Goal: Transaction & Acquisition: Purchase product/service

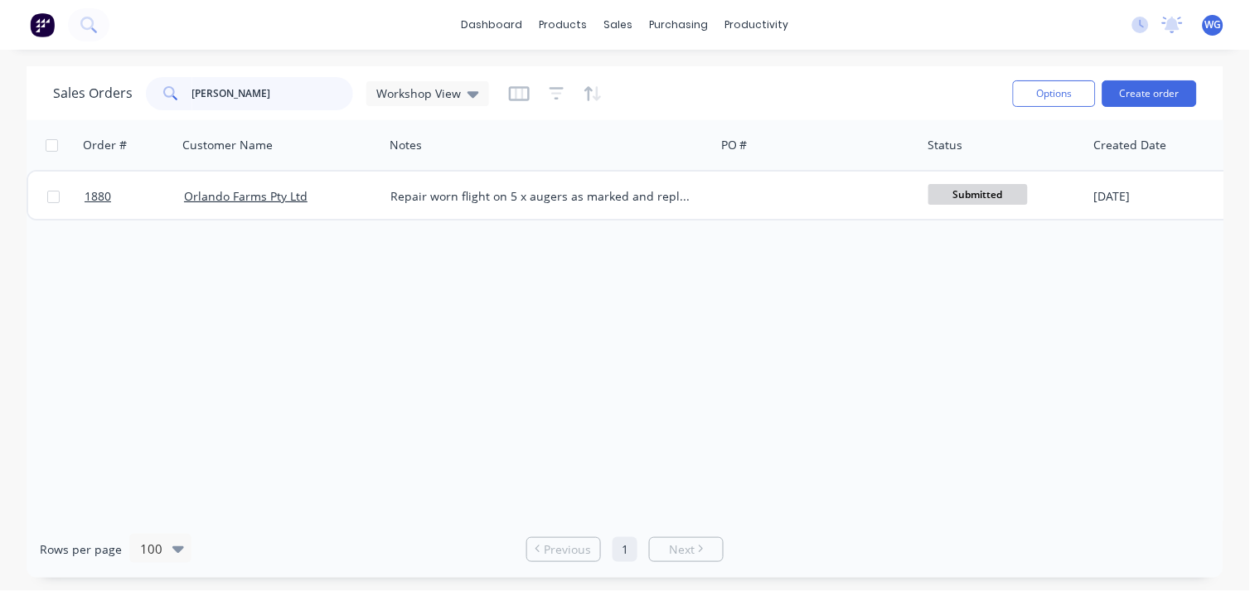
drag, startPoint x: 170, startPoint y: 100, endPoint x: 145, endPoint y: 100, distance: 24.9
click at [146, 100] on div "[PERSON_NAME]" at bounding box center [249, 93] width 207 height 33
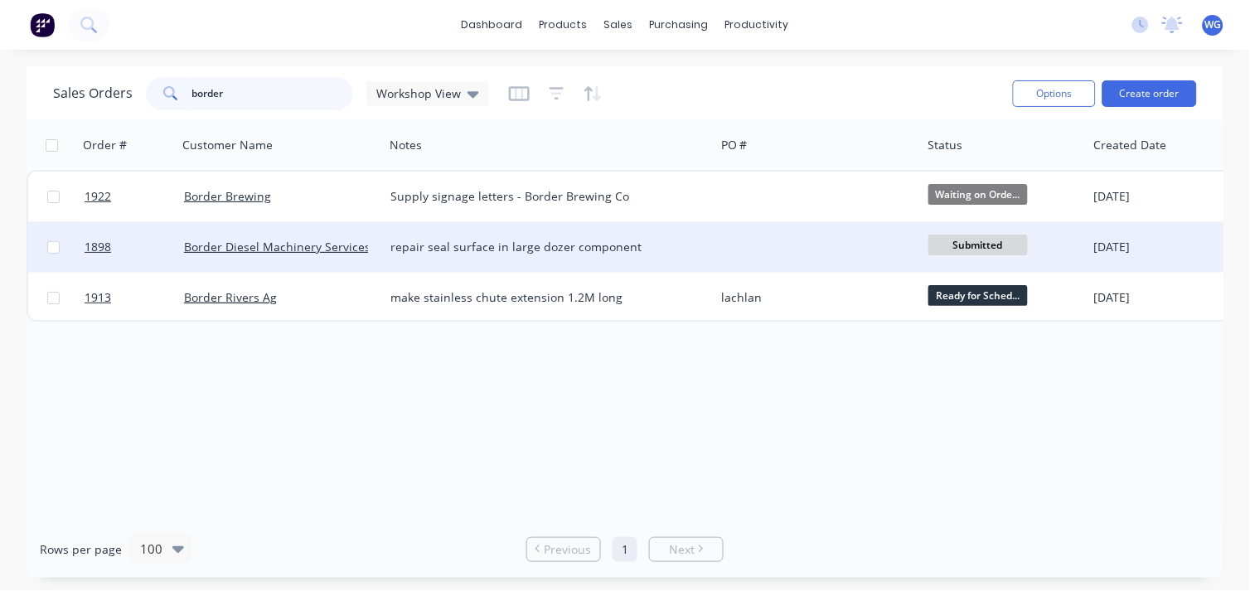
type input "border"
click at [952, 239] on span "Submitted" at bounding box center [978, 245] width 99 height 21
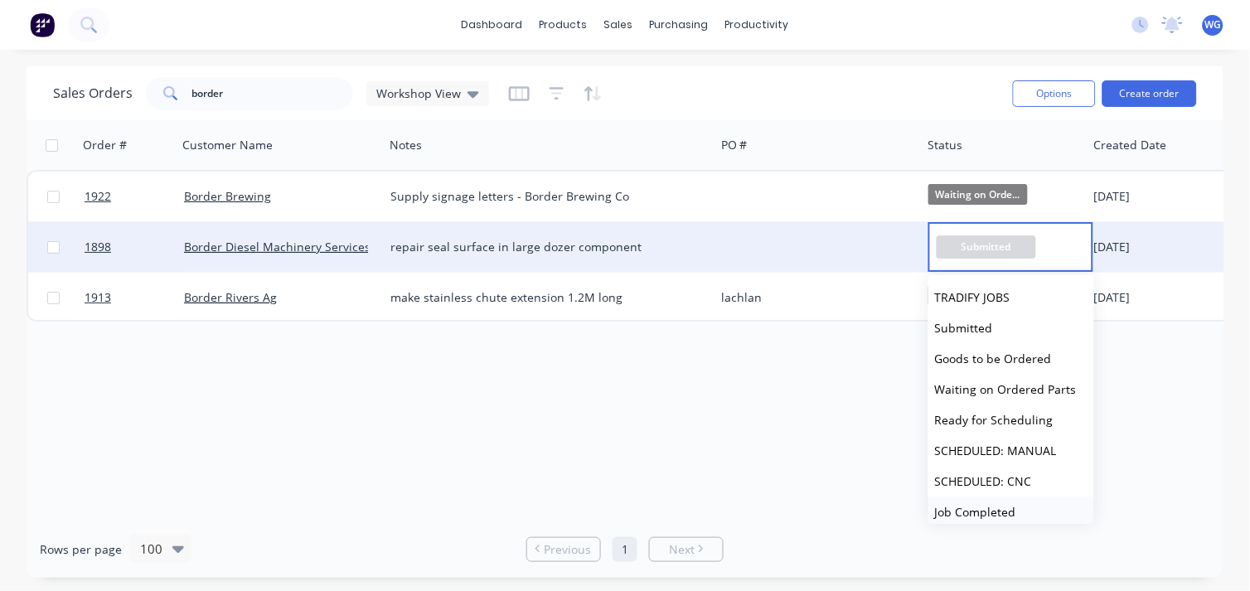
click at [967, 516] on span "Job Completed" at bounding box center [975, 512] width 81 height 16
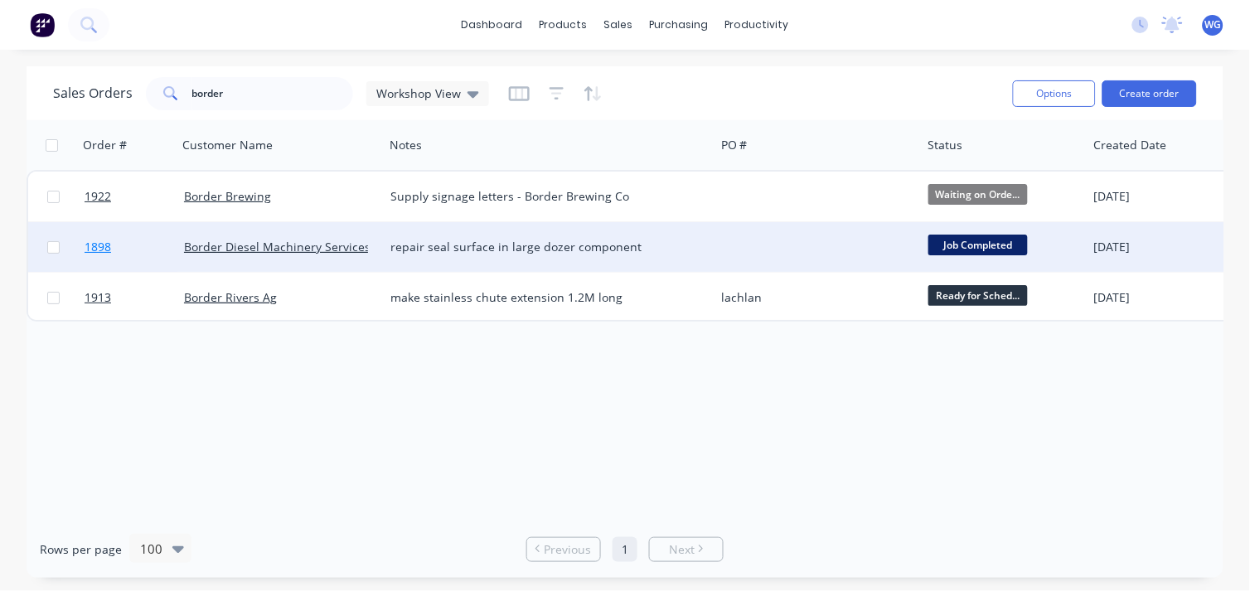
click at [158, 242] on link "1898" at bounding box center [134, 247] width 99 height 50
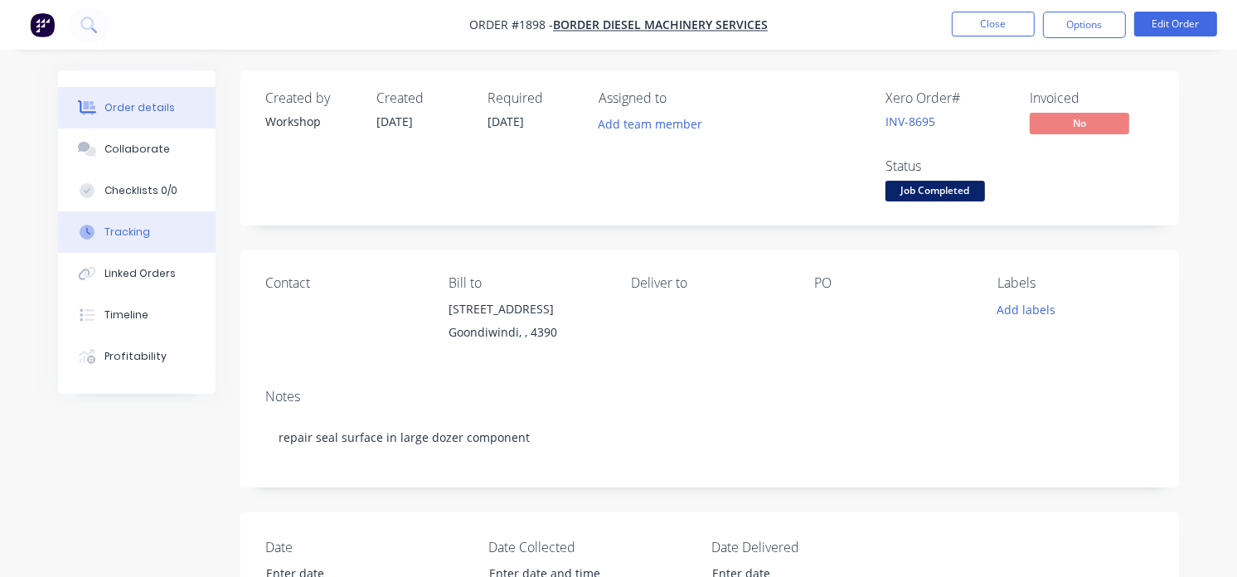
click at [134, 225] on div "Tracking" at bounding box center [127, 232] width 46 height 15
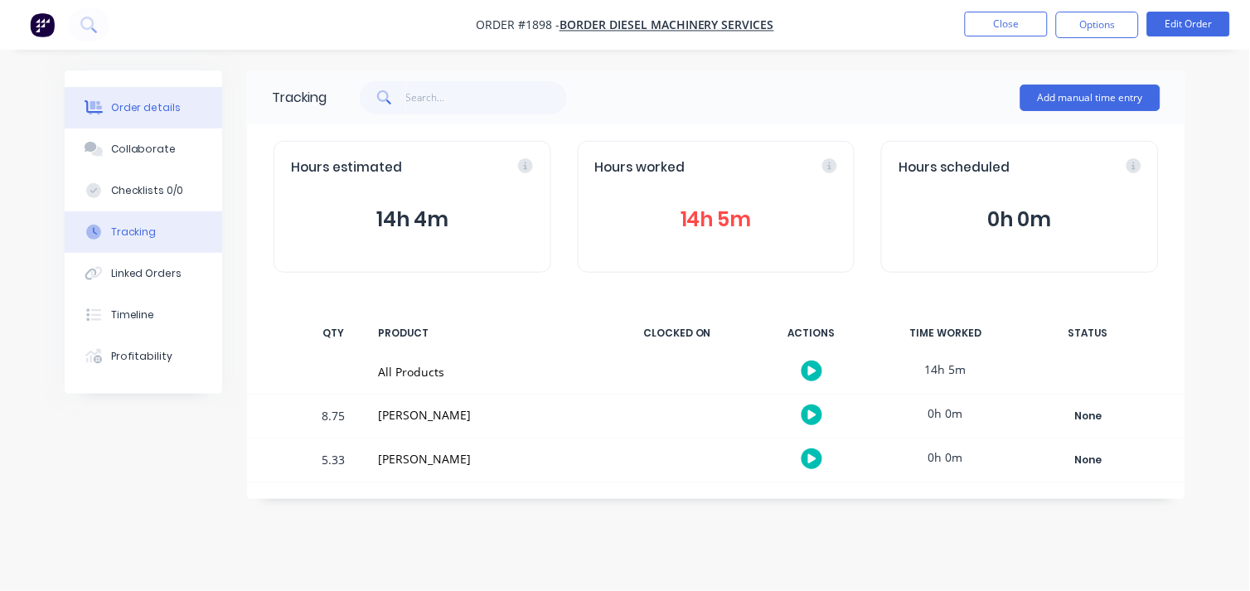
click at [111, 106] on div "Order details" at bounding box center [146, 107] width 70 height 15
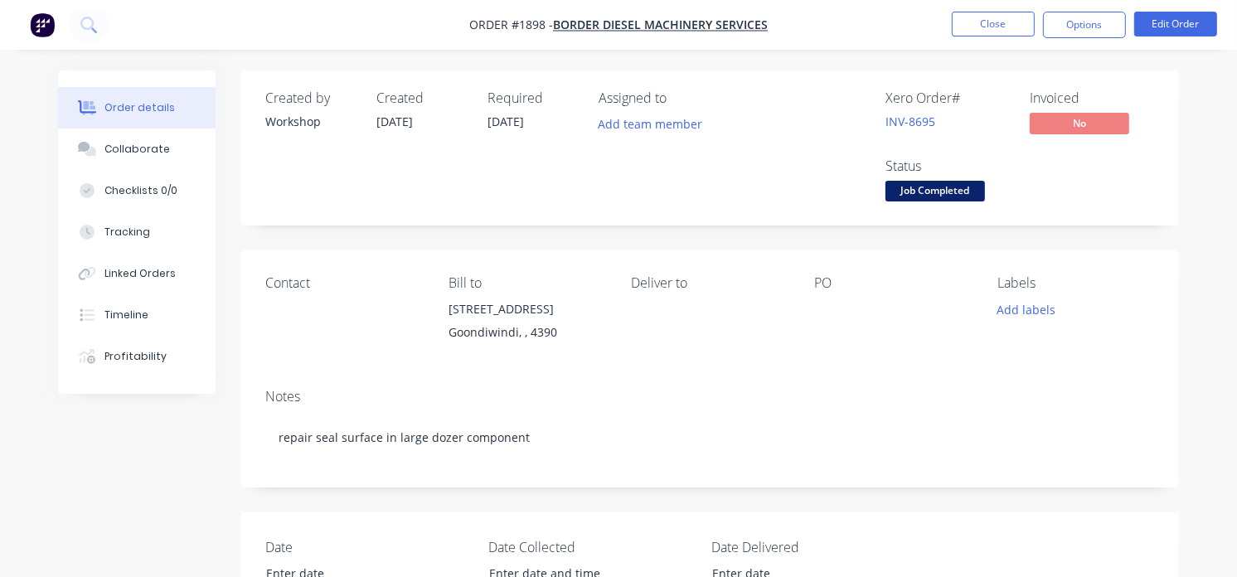
click at [41, 22] on img "button" at bounding box center [42, 24] width 25 height 25
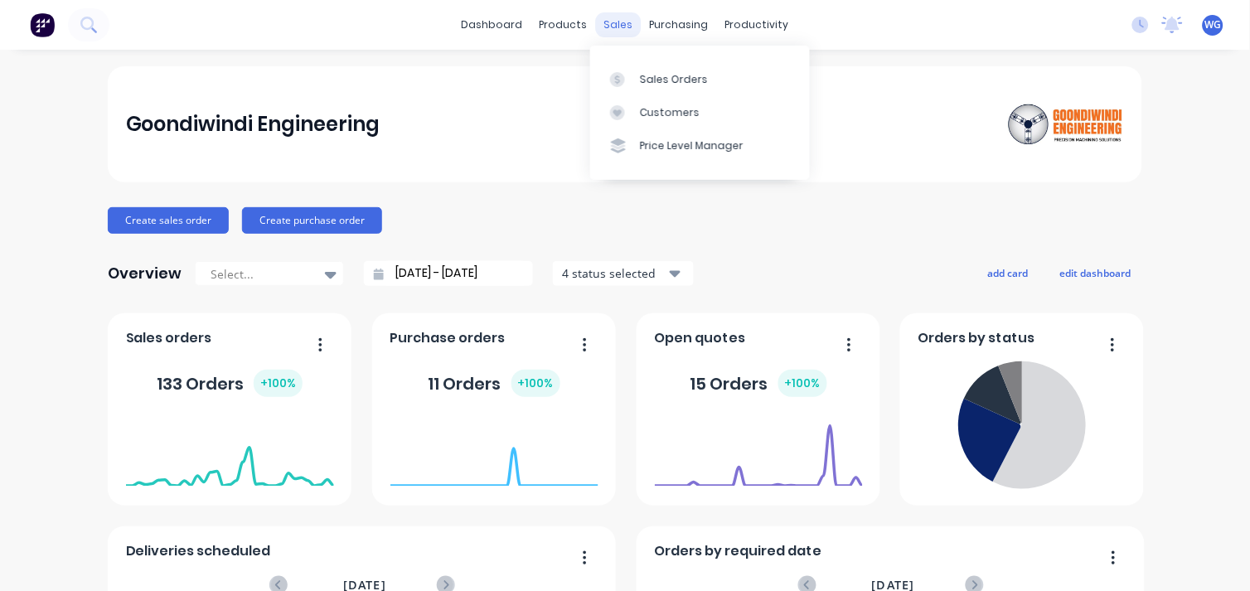
click at [608, 23] on div "sales" at bounding box center [619, 24] width 46 height 25
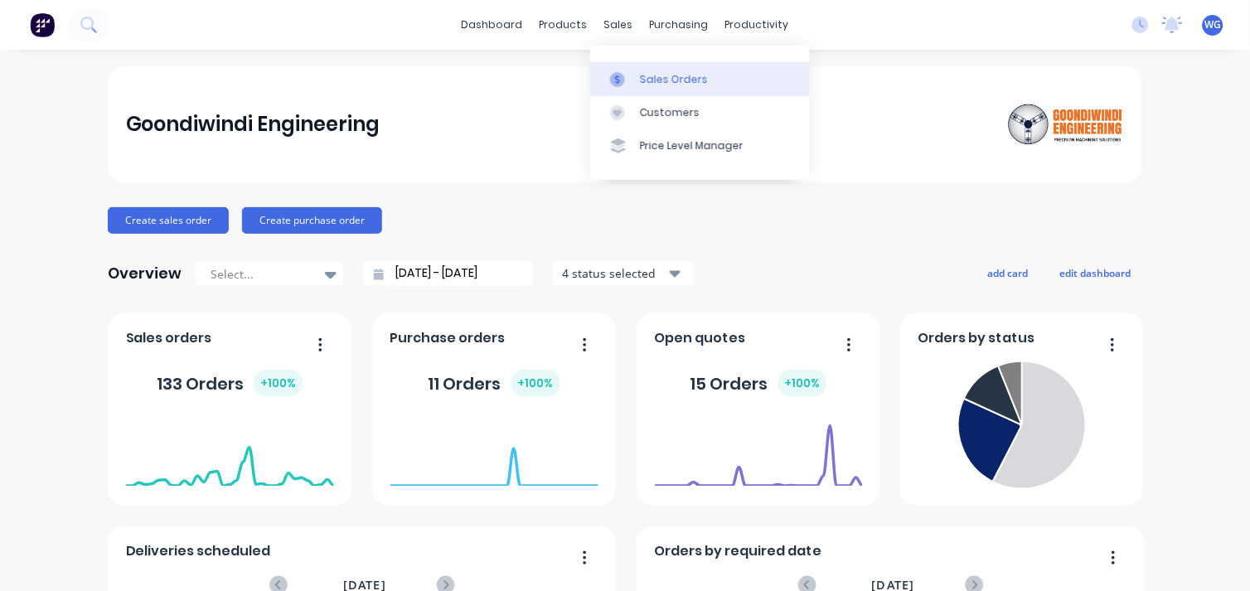
click at [641, 76] on div "Sales Orders" at bounding box center [674, 79] width 68 height 15
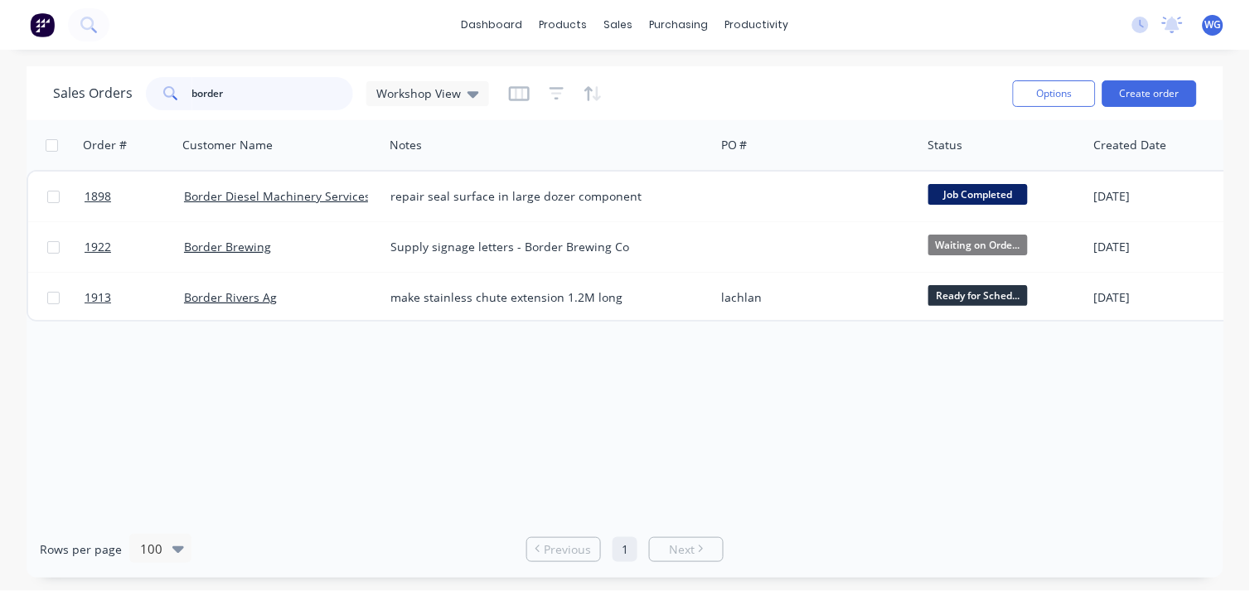
drag, startPoint x: 241, startPoint y: 92, endPoint x: 92, endPoint y: 95, distance: 149.3
click at [92, 95] on div "Sales Orders border Workshop View" at bounding box center [271, 93] width 436 height 33
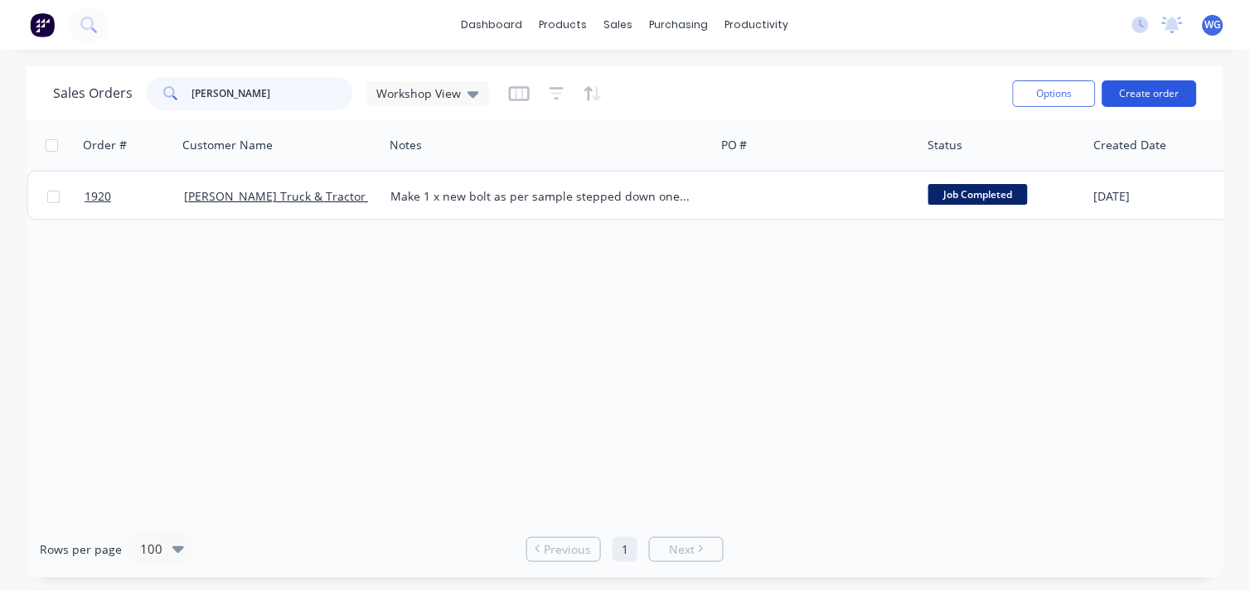
type input "[PERSON_NAME]"
click at [1159, 92] on button "Create order" at bounding box center [1150, 93] width 95 height 27
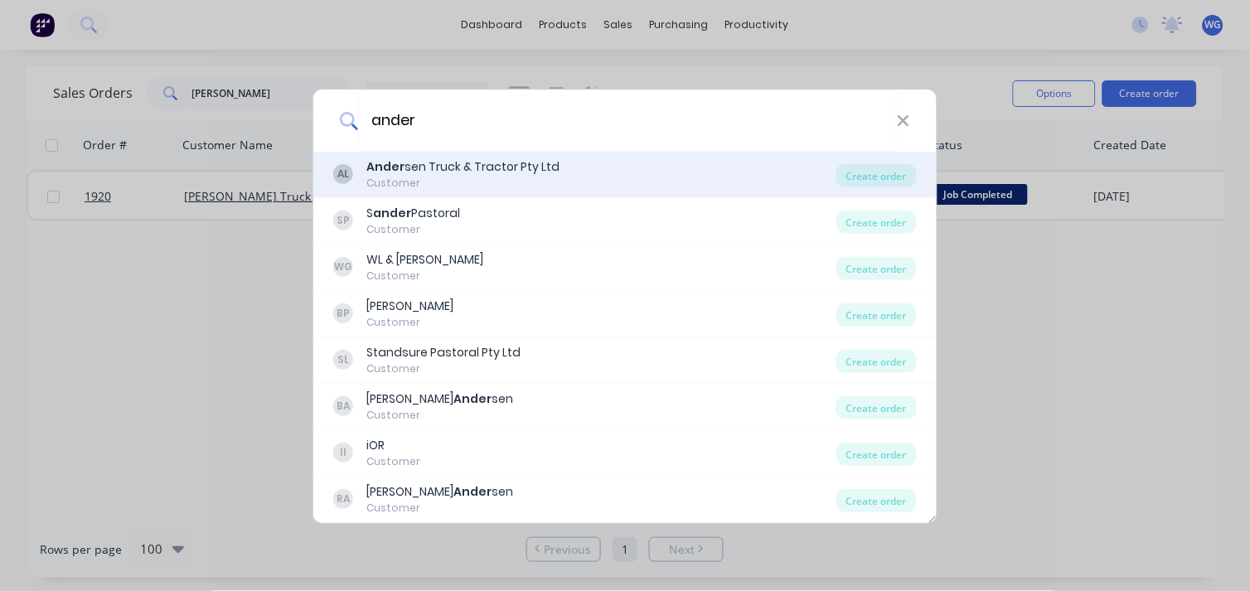
type input "ander"
click at [496, 175] on div "Ander sen Truck & Tractor Pty Ltd" at bounding box center [462, 166] width 193 height 17
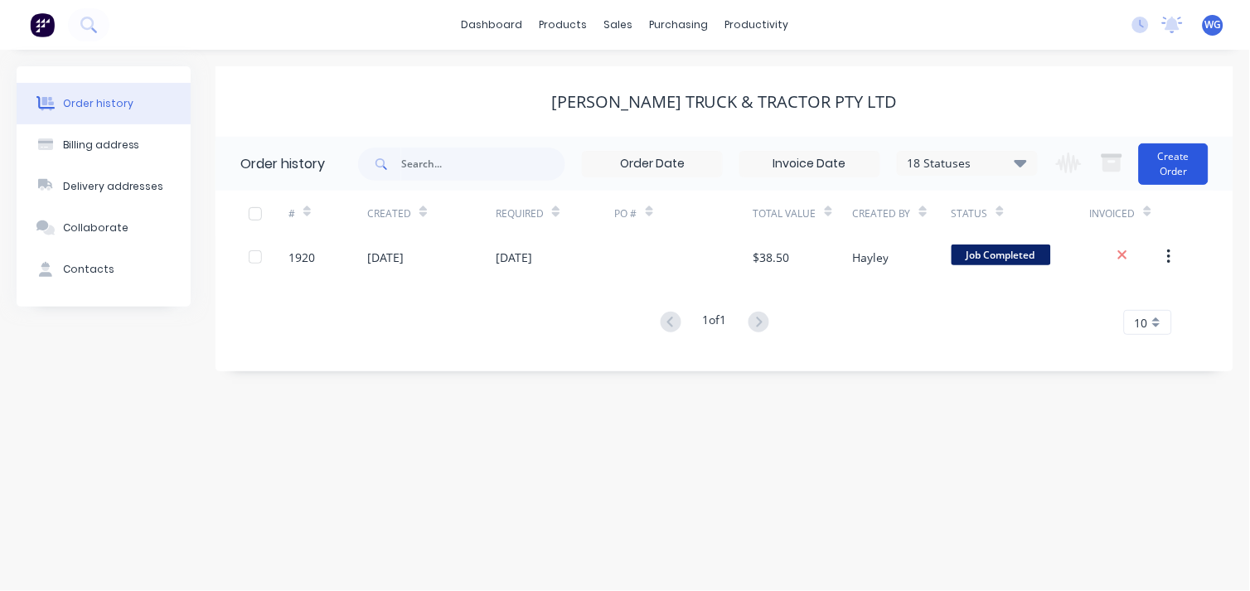
click at [1172, 159] on button "Create Order" at bounding box center [1174, 163] width 70 height 41
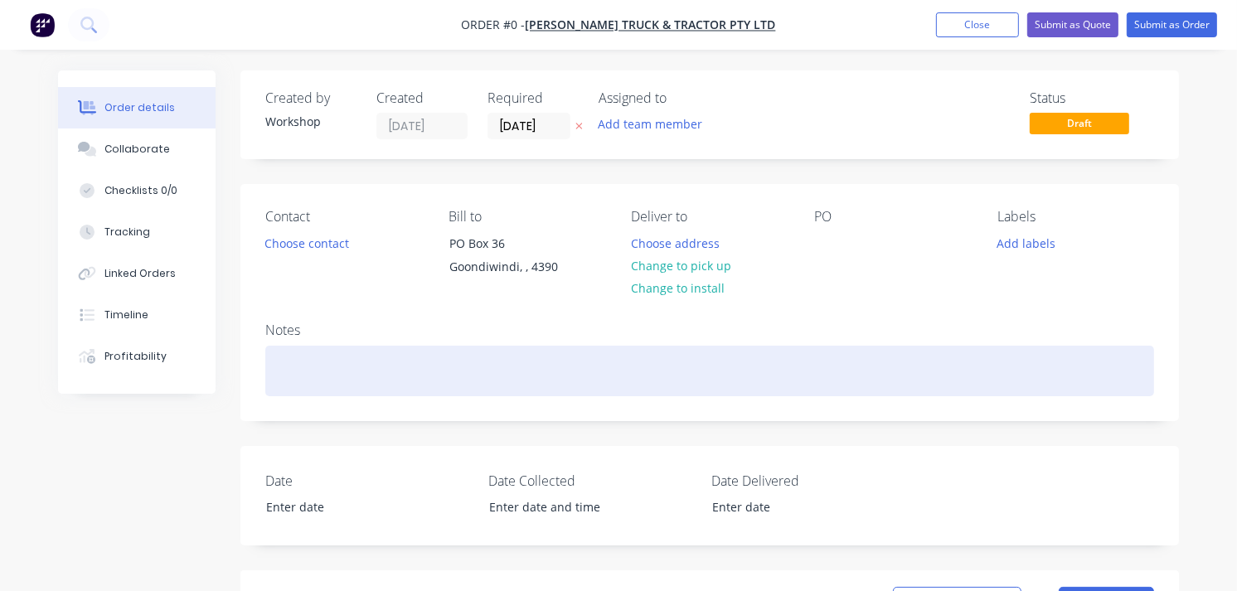
click at [427, 376] on div at bounding box center [709, 371] width 889 height 51
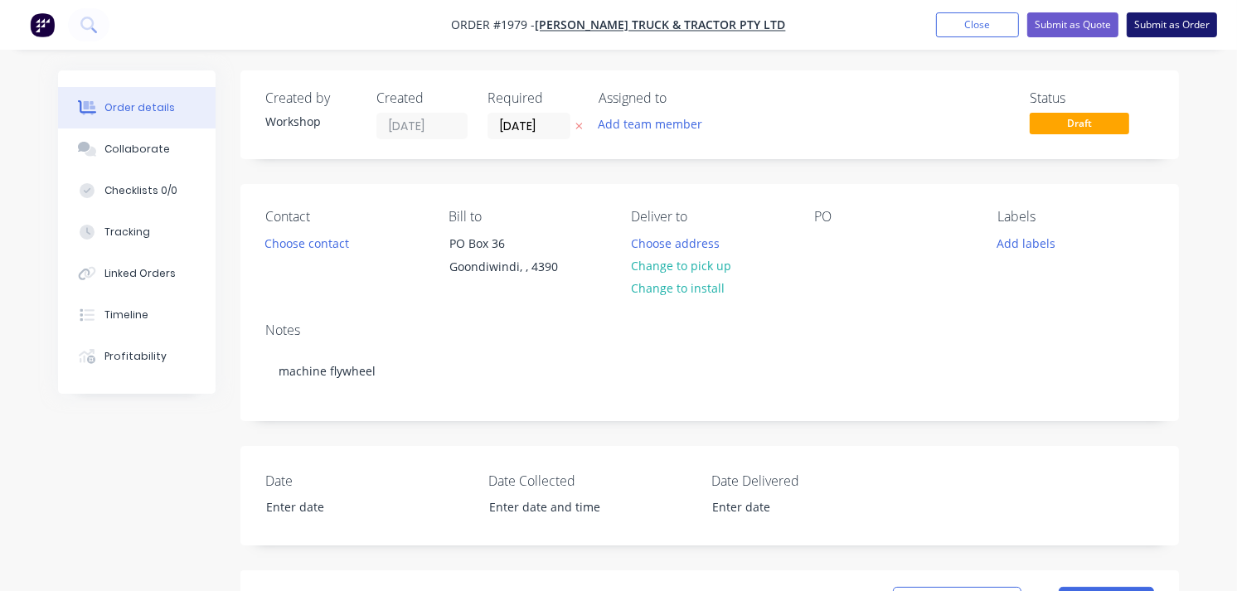
click at [1162, 25] on button "Submit as Order" at bounding box center [1172, 24] width 90 height 25
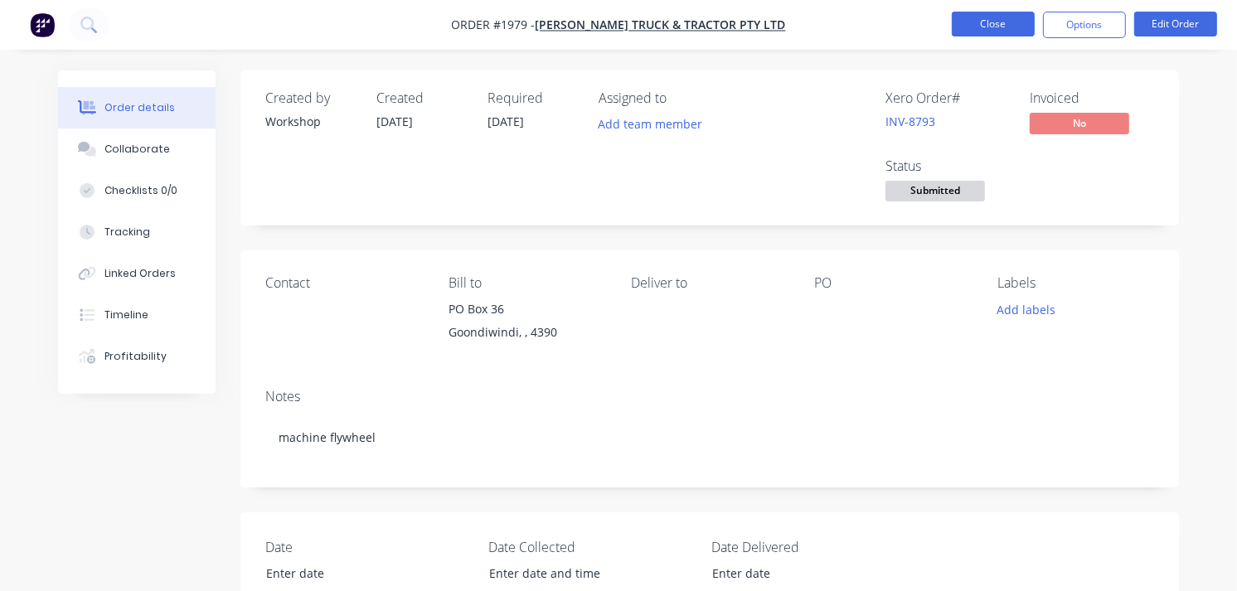
click at [975, 17] on button "Close" at bounding box center [993, 24] width 83 height 25
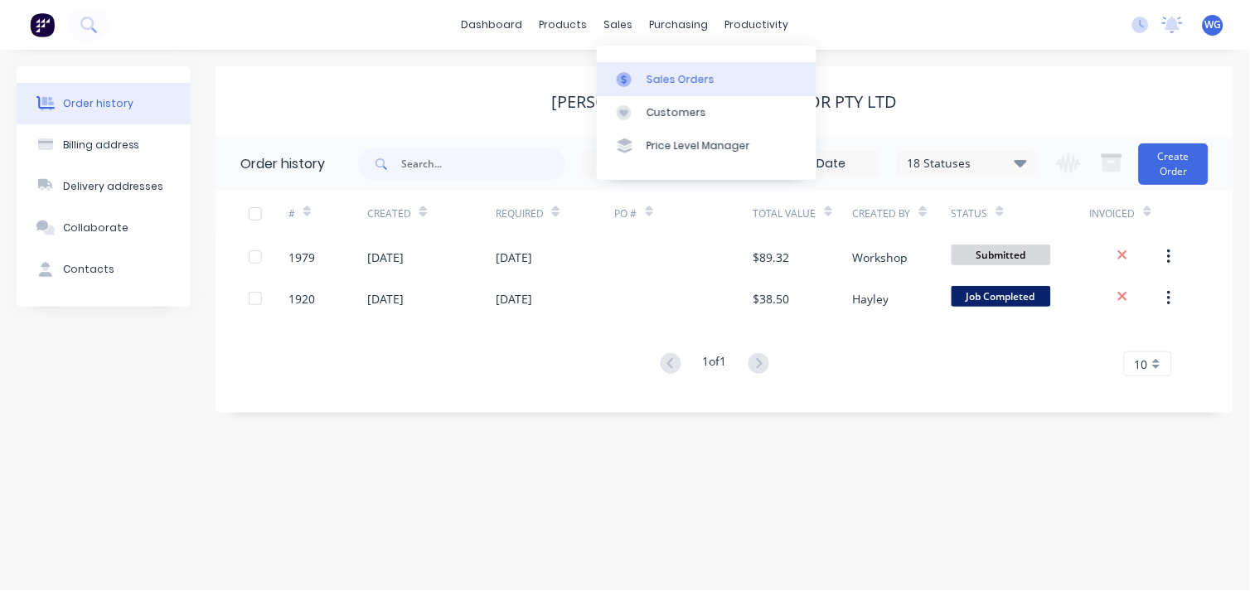
click at [649, 76] on div "Sales Orders" at bounding box center [681, 79] width 68 height 15
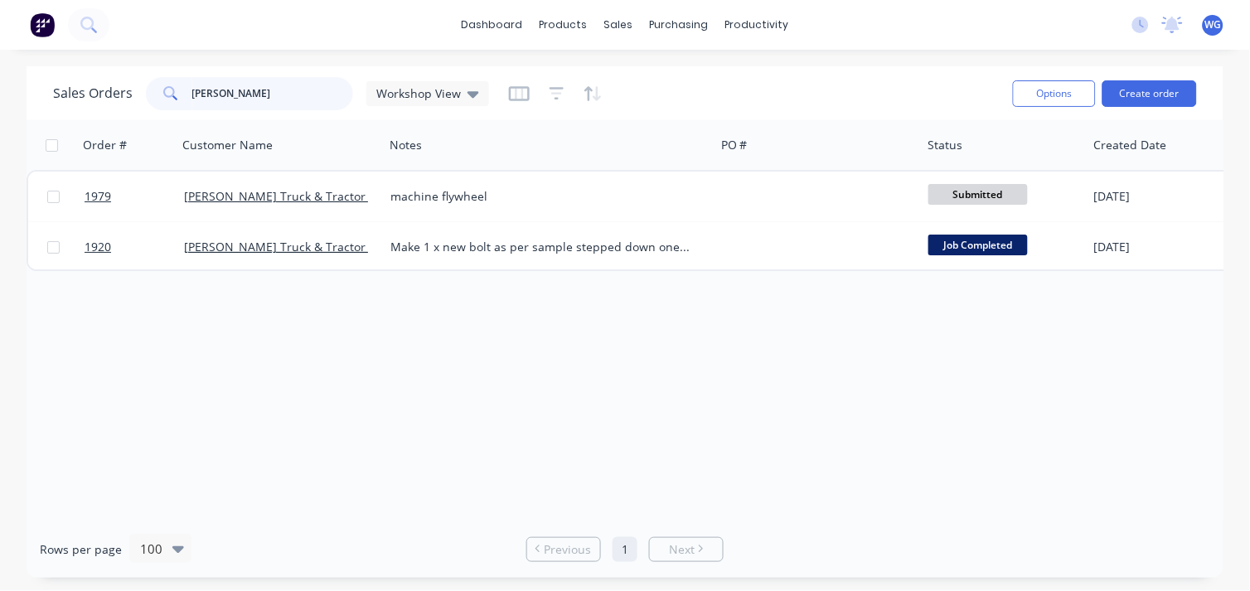
click at [286, 95] on input "[PERSON_NAME]" at bounding box center [273, 93] width 162 height 33
type input "a"
